Goal: Transaction & Acquisition: Purchase product/service

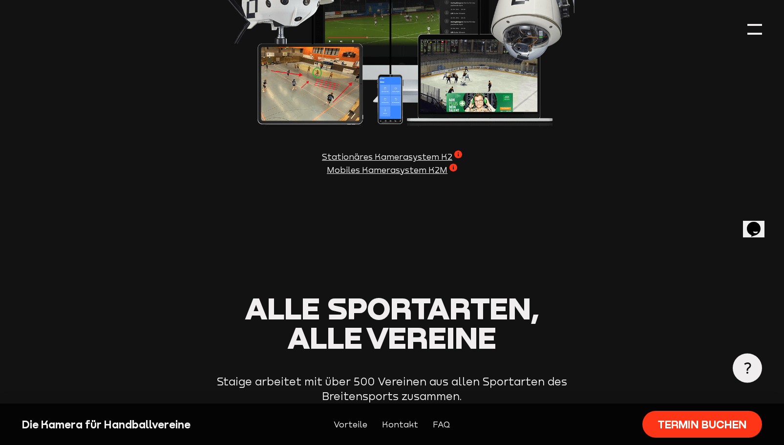
scroll to position [1295, 0]
click at [323, 161] on span "Stationäres Kamerasystem K2" at bounding box center [392, 156] width 140 height 13
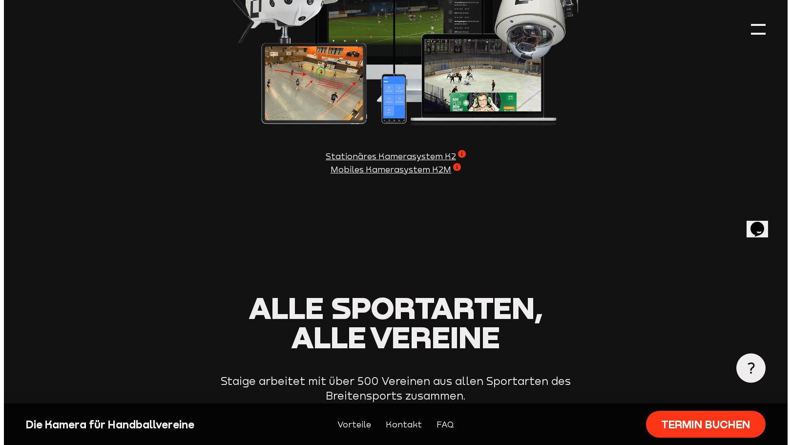
scroll to position [1297, 0]
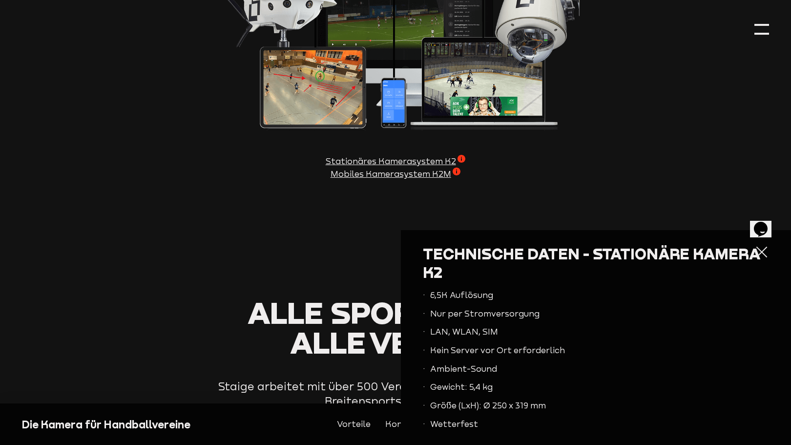
click at [377, 247] on section "Staige bringt euch auf das nächste Level Von der Produktion eurer Spiele ohne K…" at bounding box center [395, 268] width 747 height 59
click at [755, 253] on div at bounding box center [762, 252] width 15 height 15
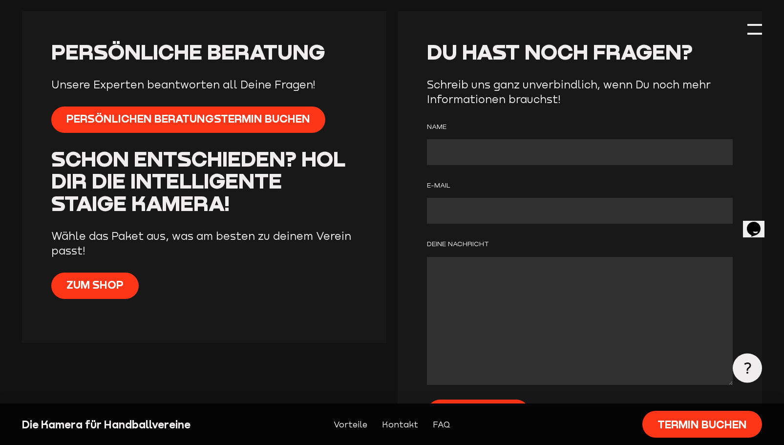
scroll to position [1942, 0]
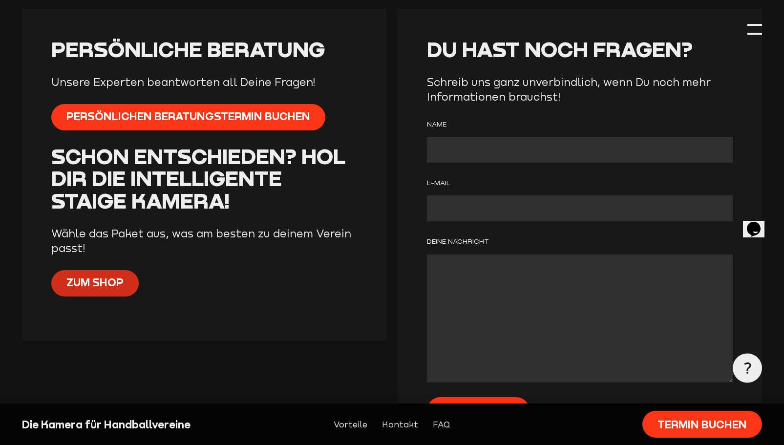
click at [130, 271] on link "Zum Shop" at bounding box center [94, 283] width 87 height 27
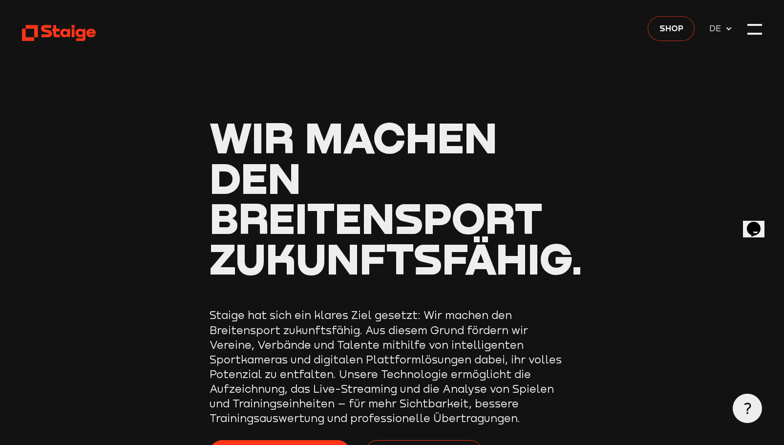
click at [672, 32] on span "Shop" at bounding box center [671, 27] width 24 height 13
